Goal: Task Accomplishment & Management: Manage account settings

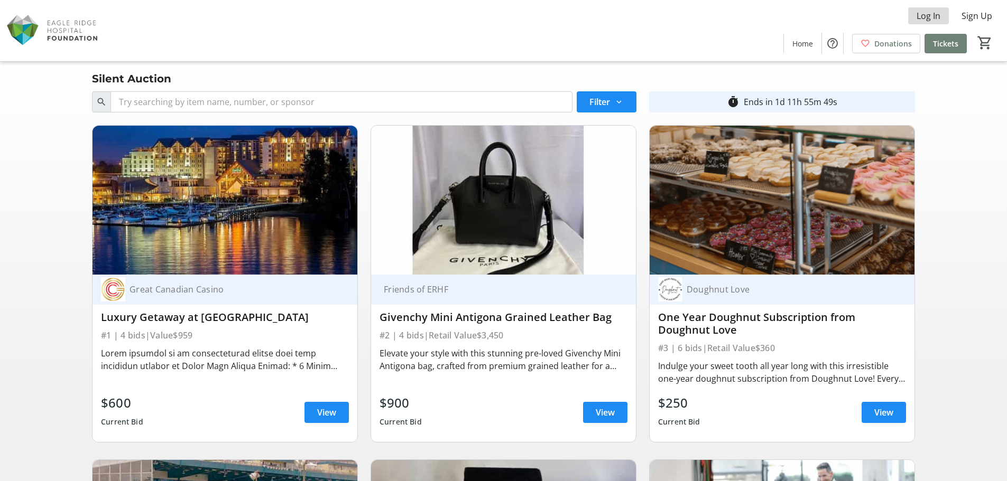
click at [940, 17] on span "Log In" at bounding box center [928, 16] width 24 height 13
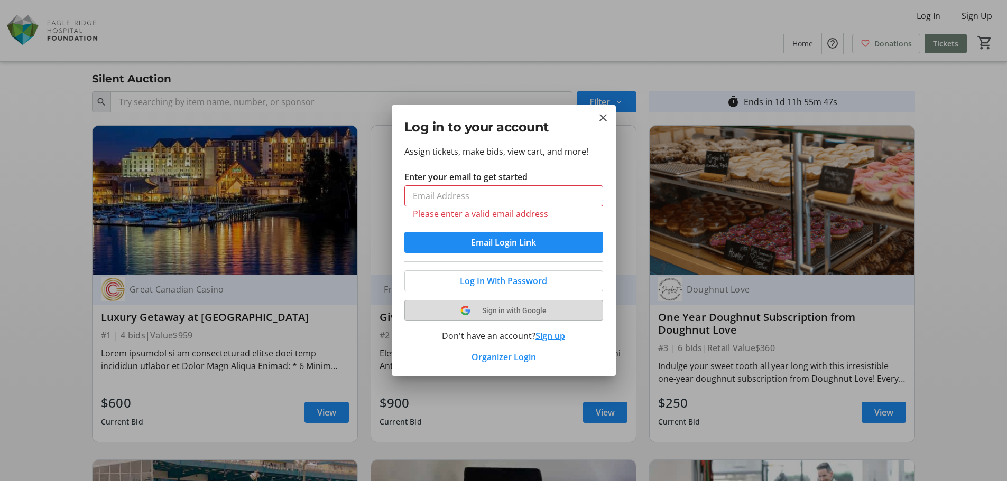
click at [488, 304] on button "Sign in with Google" at bounding box center [503, 310] width 199 height 21
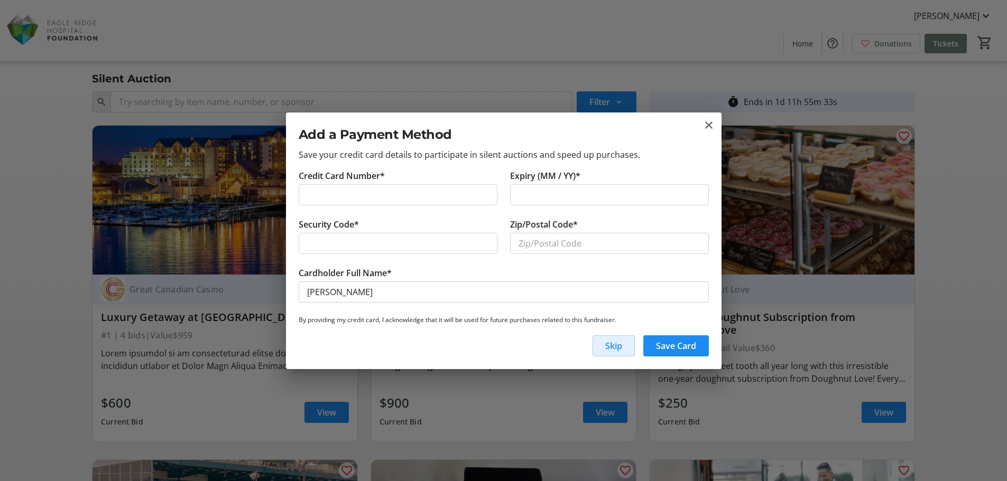
click at [698, 120] on div "Add a Payment Method Save your credit card details to participate in silent auc…" at bounding box center [503, 141] width 435 height 57
click at [708, 121] on mat-icon "close" at bounding box center [708, 125] width 13 height 13
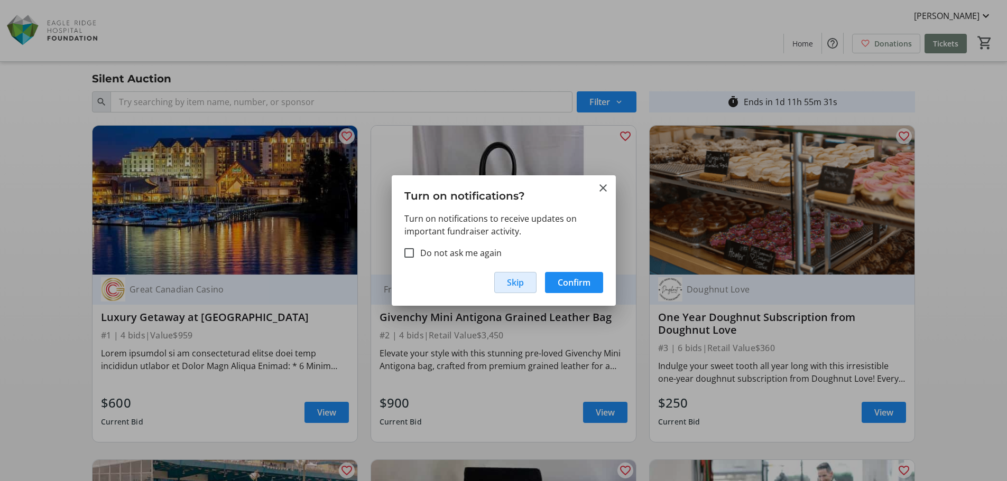
click at [519, 282] on span "Skip" at bounding box center [515, 282] width 17 height 13
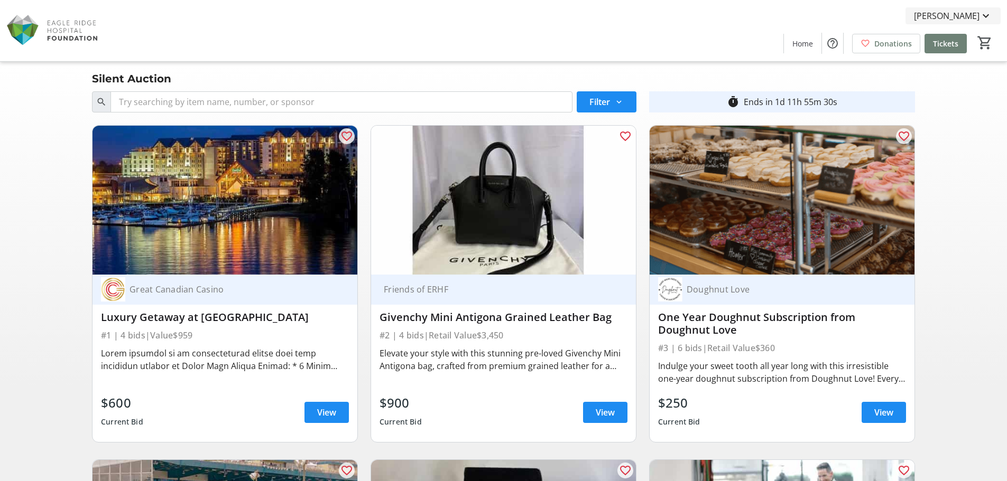
click at [957, 14] on span "[PERSON_NAME]" at bounding box center [947, 16] width 66 height 13
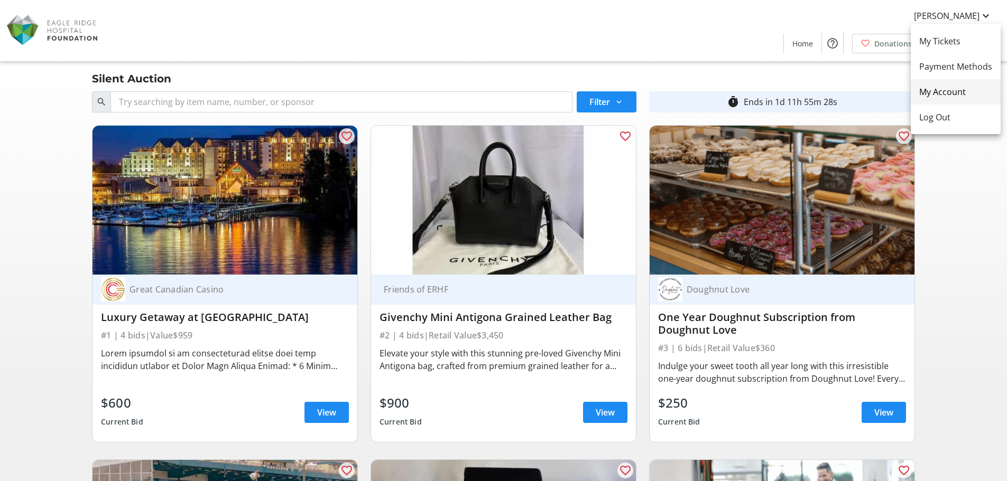
click at [950, 89] on span "My Account" at bounding box center [955, 92] width 73 height 13
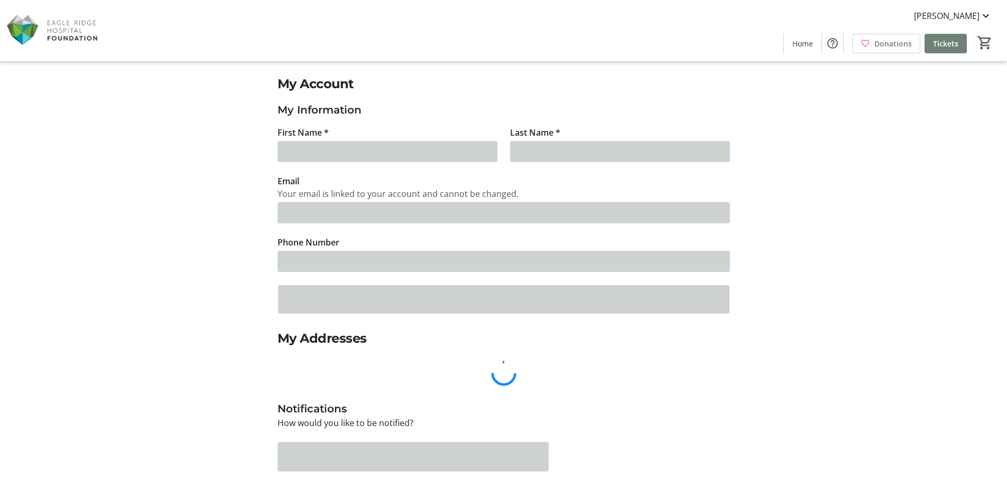
type input "[PERSON_NAME]"
type input "Jung"
type input "[EMAIL_ADDRESS][DOMAIN_NAME]"
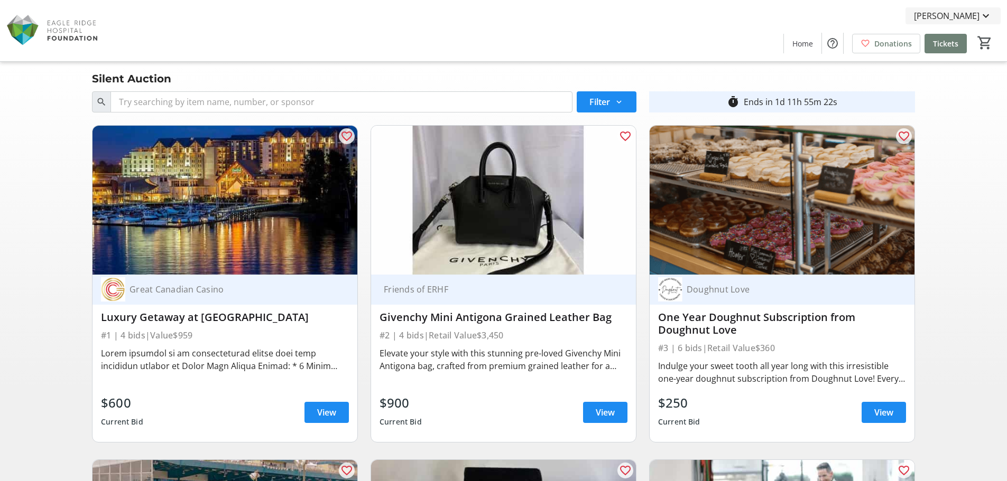
click at [975, 11] on span "[PERSON_NAME]" at bounding box center [947, 16] width 66 height 13
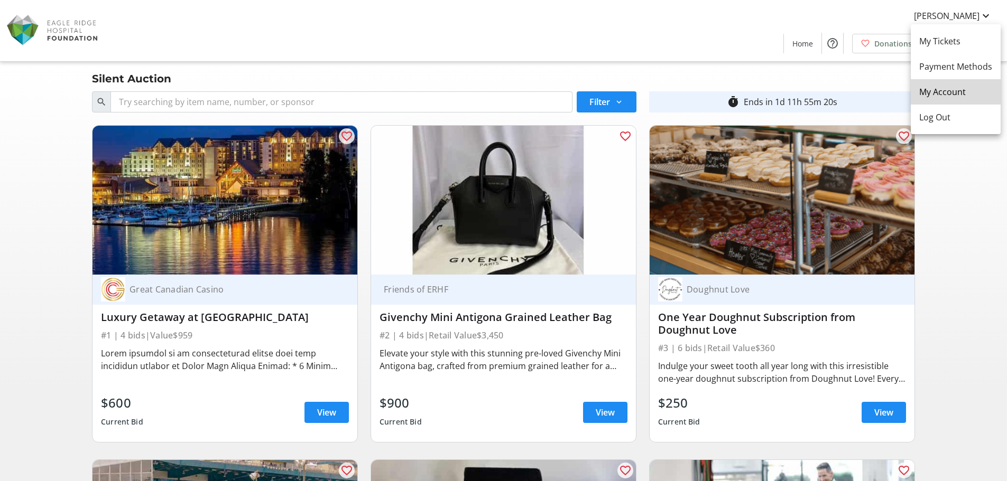
click at [957, 91] on span "My Account" at bounding box center [955, 92] width 73 height 13
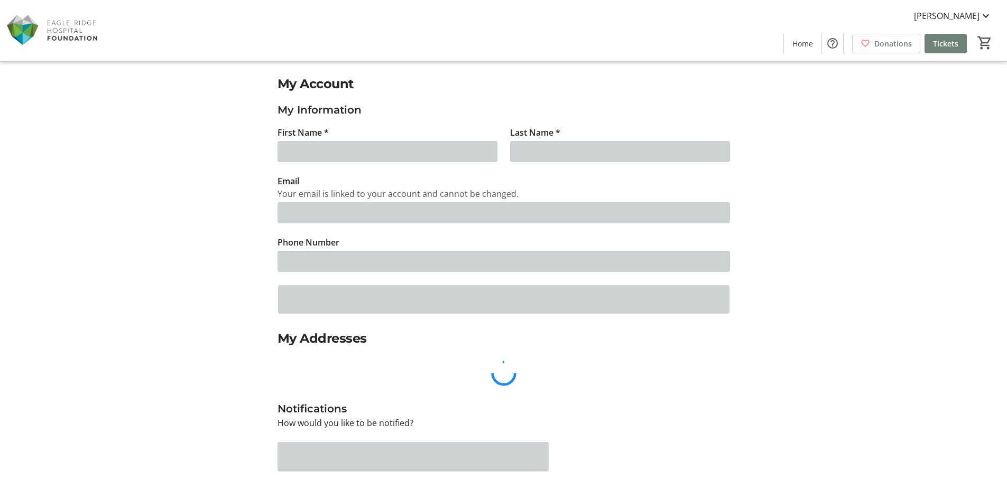
type input "[PERSON_NAME]"
type input "Jung"
type input "[EMAIL_ADDRESS][DOMAIN_NAME]"
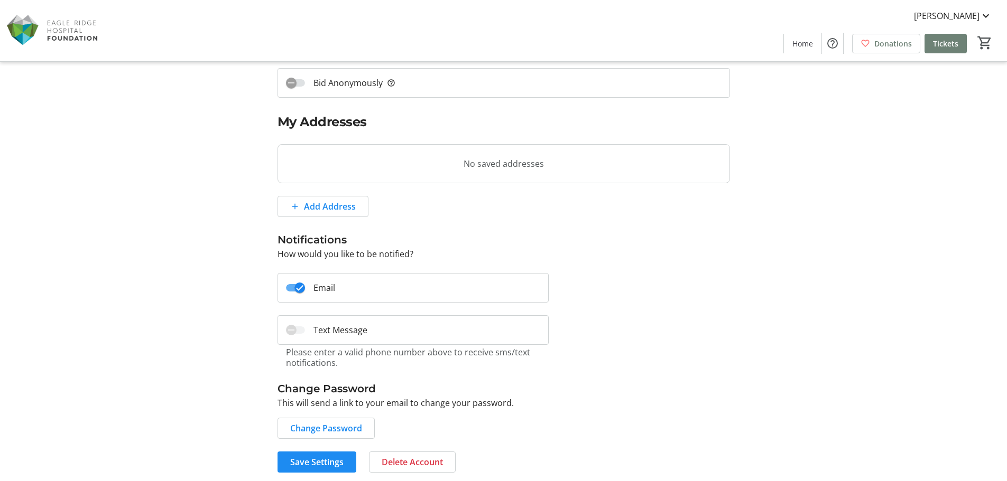
scroll to position [221, 0]
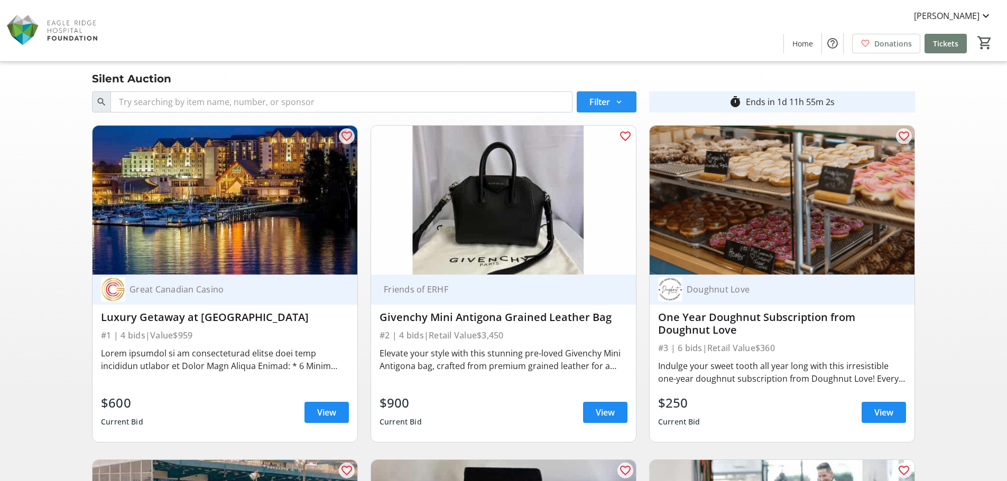
click at [621, 101] on mat-icon at bounding box center [619, 102] width 10 height 10
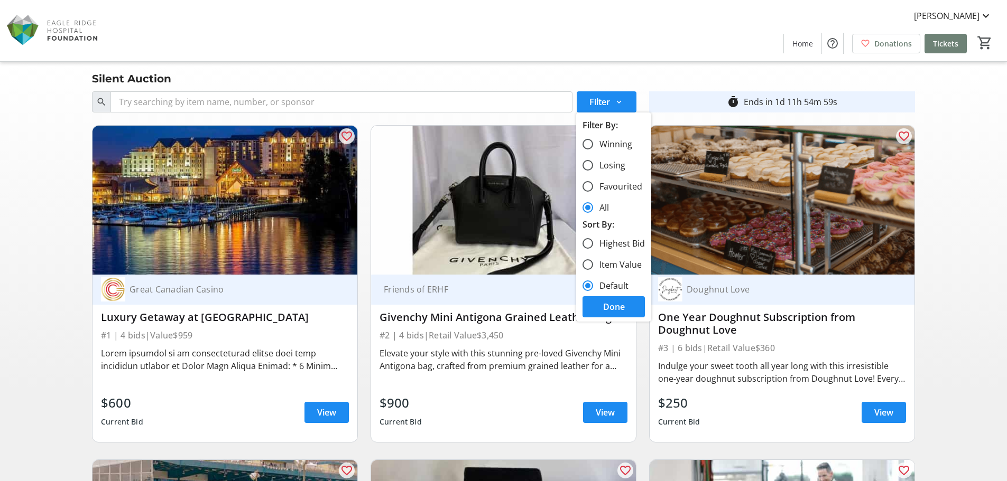
click at [616, 244] on label "Highest Bid" at bounding box center [619, 243] width 52 height 13
click at [593, 244] on input "Highest Bid" at bounding box center [587, 243] width 11 height 11
radio input "true"
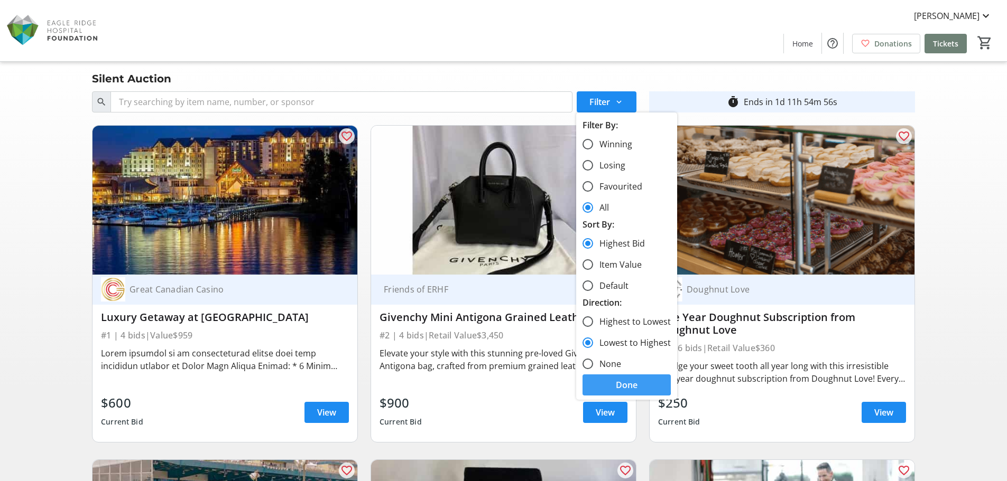
click at [624, 382] on span "Done" at bounding box center [627, 385] width 22 height 13
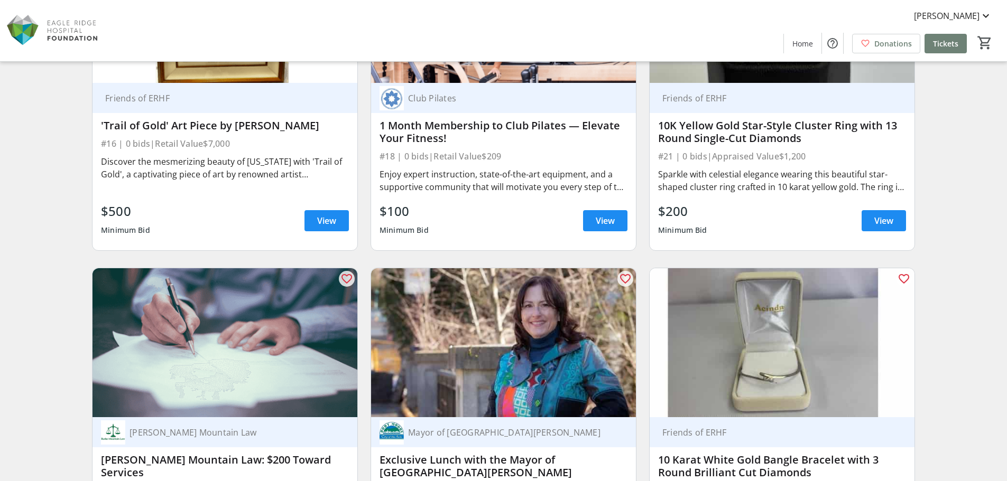
scroll to position [898, 0]
